Goal: Navigation & Orientation: Go to known website

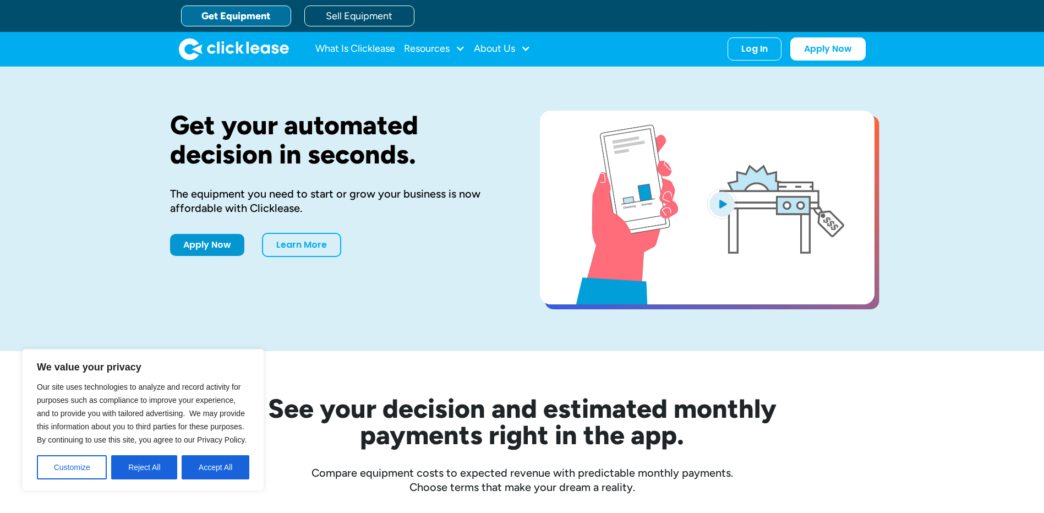
click at [196, 469] on button "Accept All" at bounding box center [216, 467] width 68 height 24
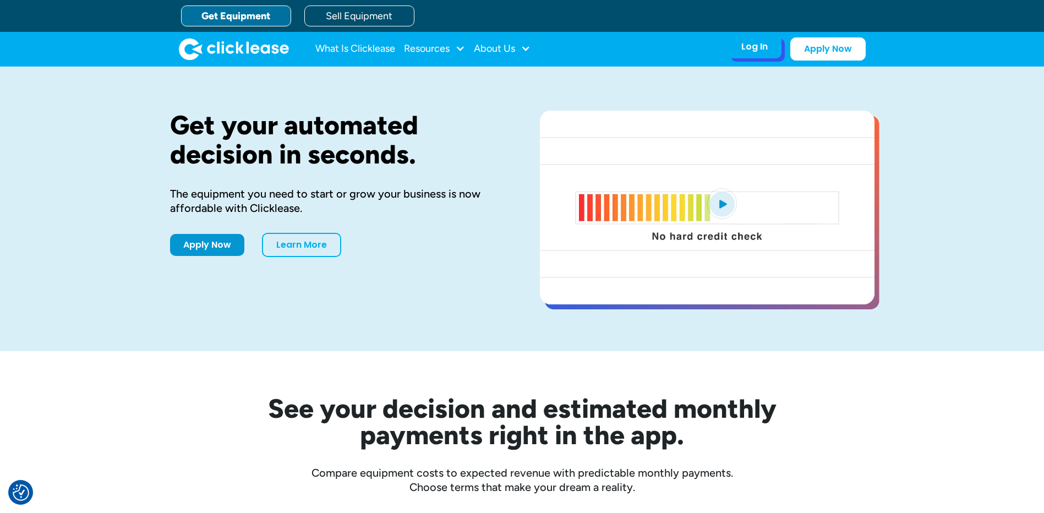
click at [758, 50] on div "Log In" at bounding box center [754, 46] width 26 height 11
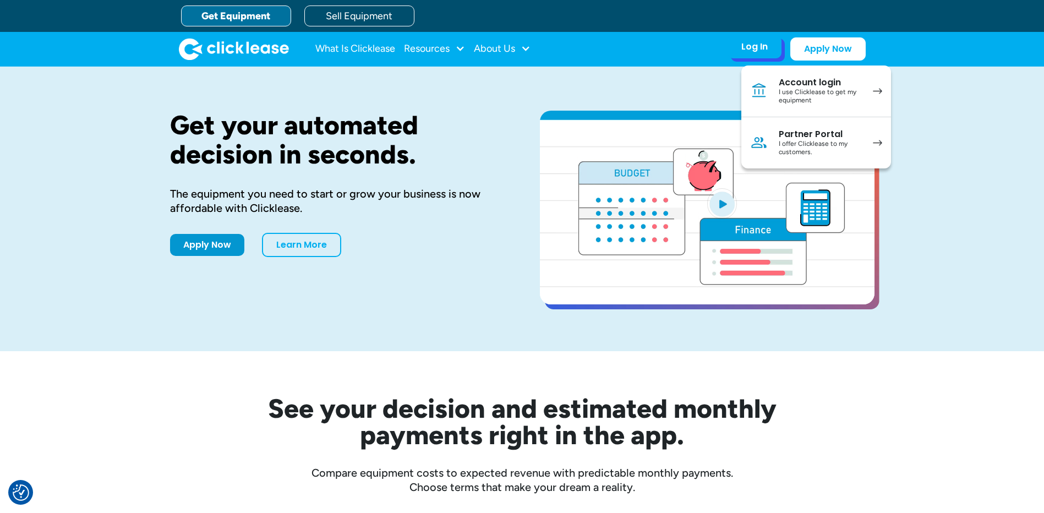
click at [812, 141] on div "I offer Clicklease to my customers." at bounding box center [820, 148] width 83 height 17
